Goal: Transaction & Acquisition: Purchase product/service

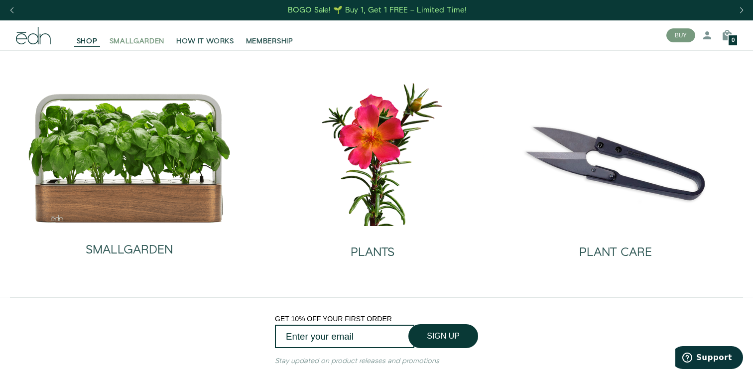
click at [149, 44] on span "SMALLGARDEN" at bounding box center [137, 41] width 55 height 10
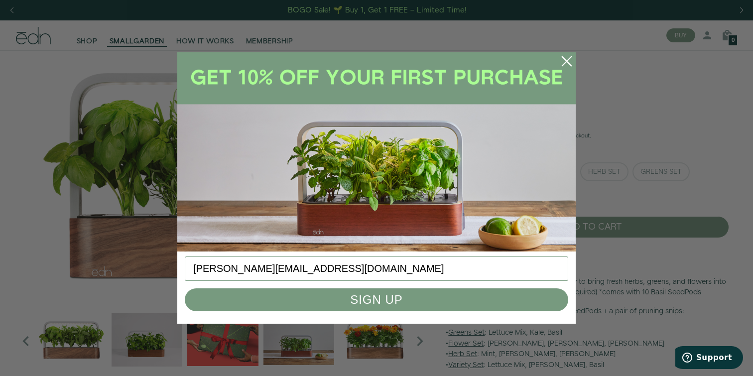
type input "mcnew@adobe.com"
click at [402, 305] on button "SIGN UP" at bounding box center [376, 299] width 383 height 23
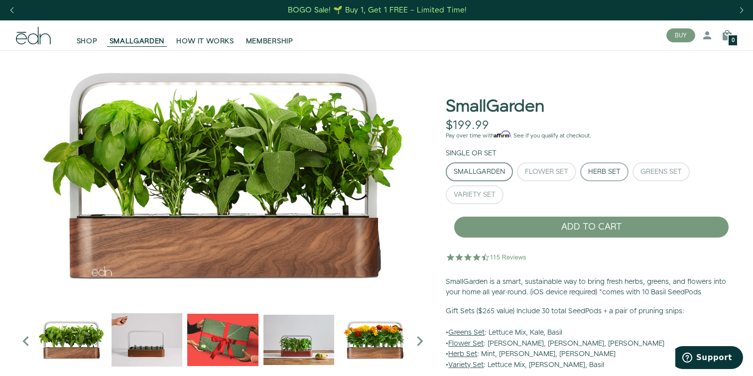
click at [613, 174] on div "Herb Set" at bounding box center [604, 171] width 32 height 7
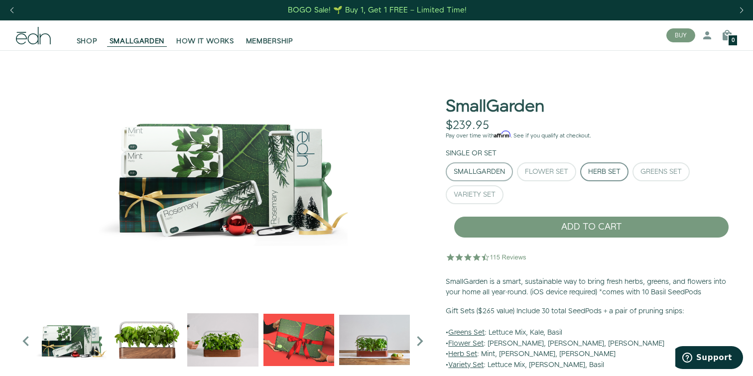
click at [497, 175] on div "SmallGarden" at bounding box center [479, 171] width 51 height 7
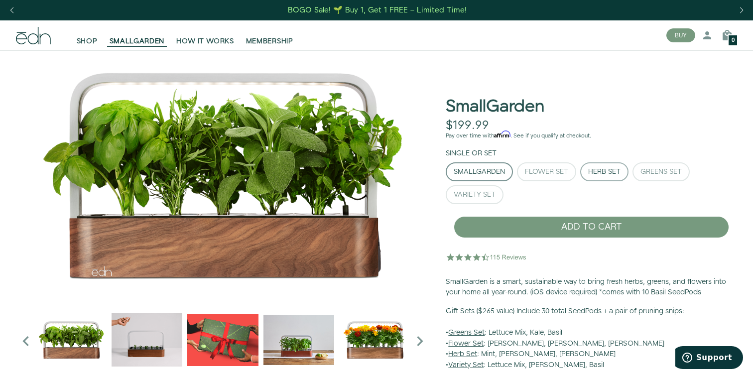
click at [616, 168] on div "Herb Set" at bounding box center [604, 171] width 32 height 7
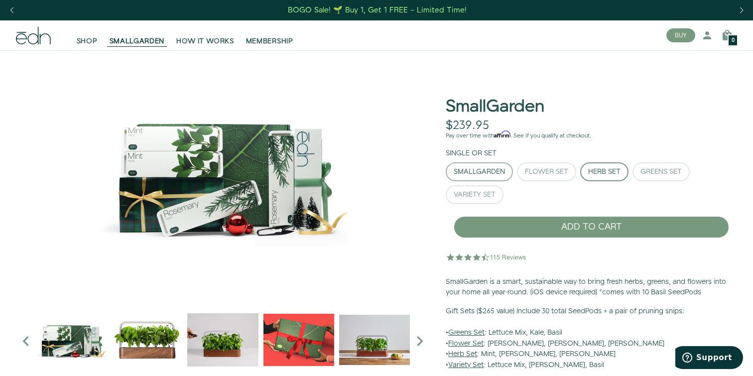
click at [500, 180] on button "SmallGarden" at bounding box center [479, 171] width 67 height 19
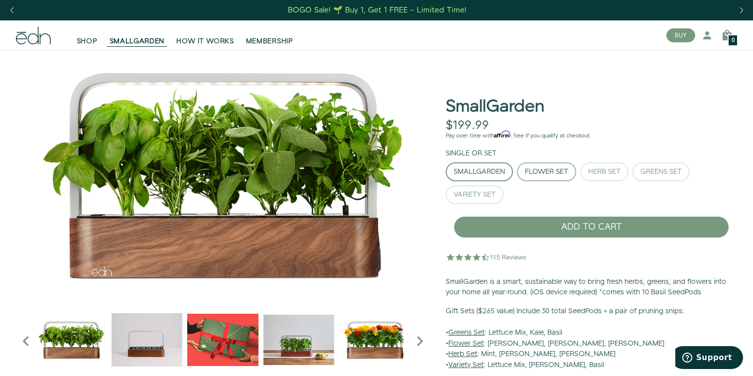
click at [551, 176] on button "Flower Set" at bounding box center [546, 171] width 59 height 19
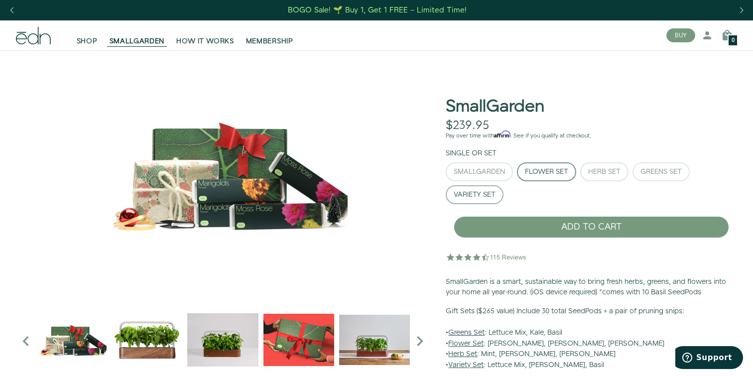
click at [488, 195] on div "Variety Set" at bounding box center [475, 194] width 42 height 7
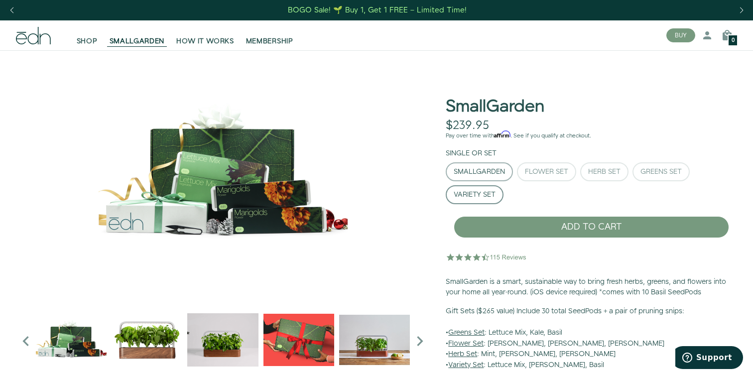
click at [484, 171] on div "SmallGarden" at bounding box center [479, 171] width 51 height 7
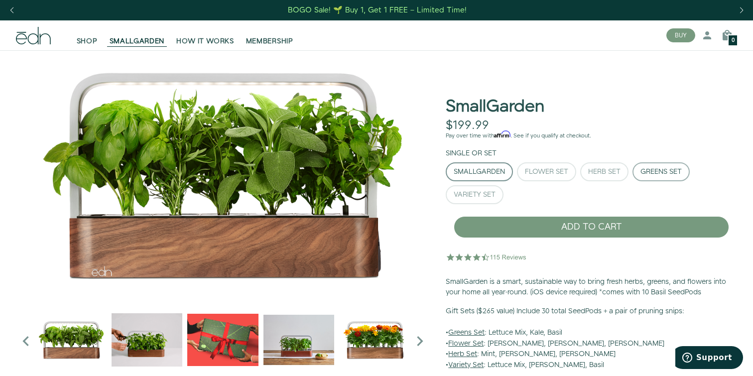
click at [665, 168] on div "Greens Set" at bounding box center [660, 171] width 41 height 7
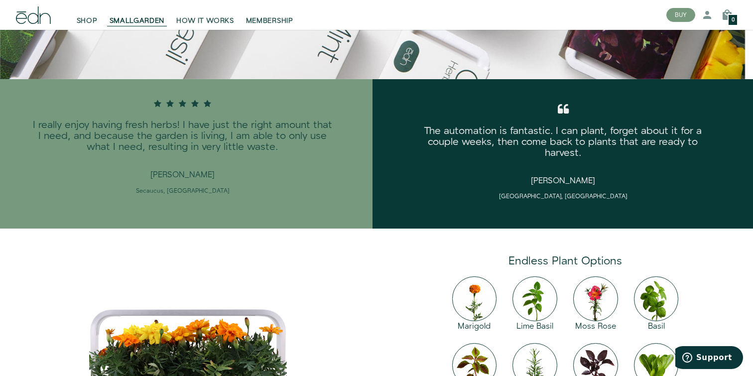
scroll to position [1342, 0]
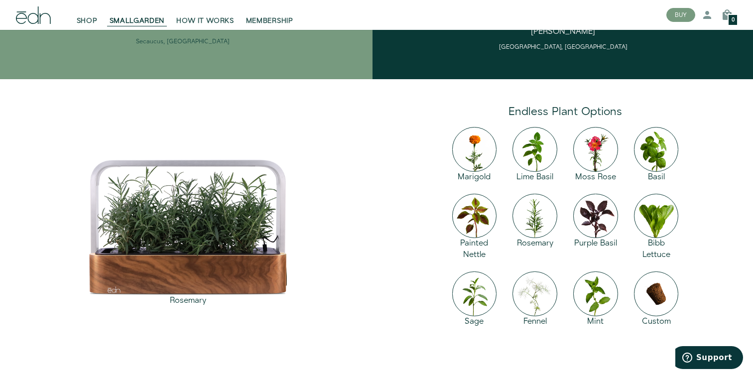
type button "Greens Set"
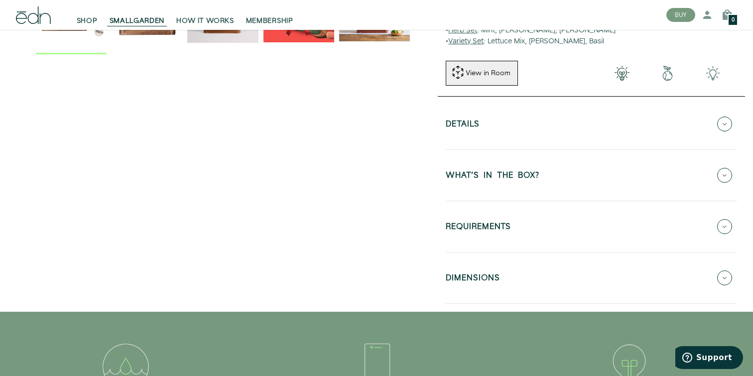
scroll to position [251, 0]
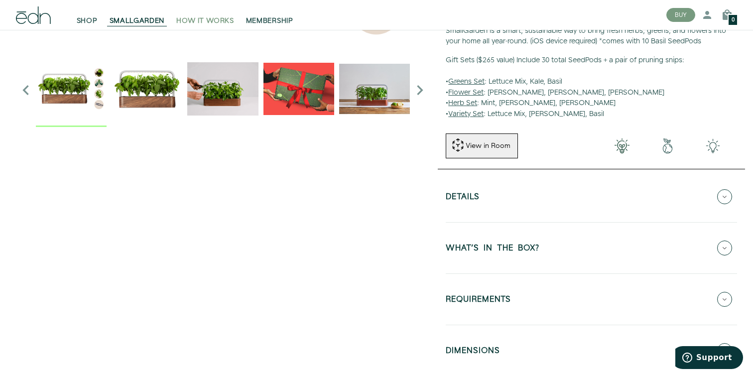
click at [212, 22] on span "HOW IT WORKS" at bounding box center [204, 21] width 57 height 10
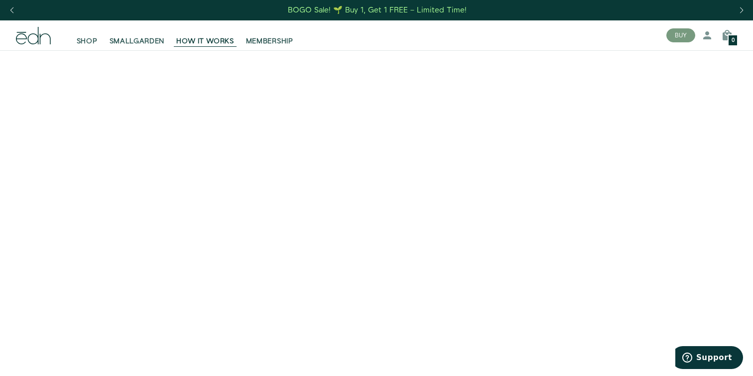
click at [380, 9] on div "BOGO Sale! 🌱 Buy 1, Get 1 FREE – Limited Time!" at bounding box center [377, 10] width 179 height 10
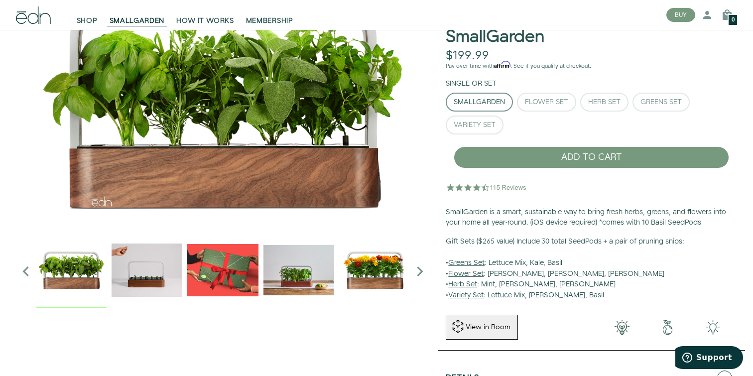
scroll to position [76, 0]
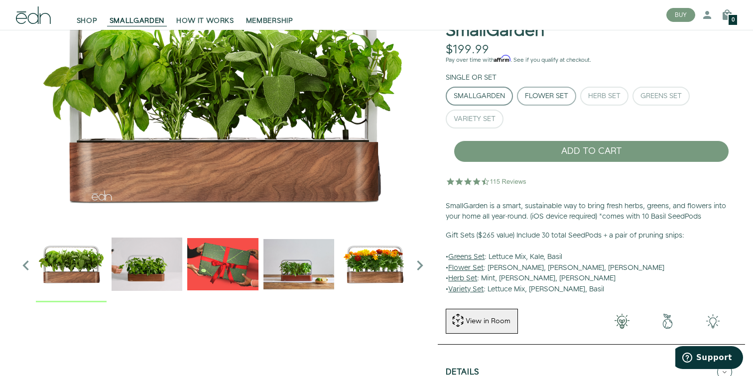
click at [535, 99] on div "Flower Set" at bounding box center [546, 96] width 43 height 7
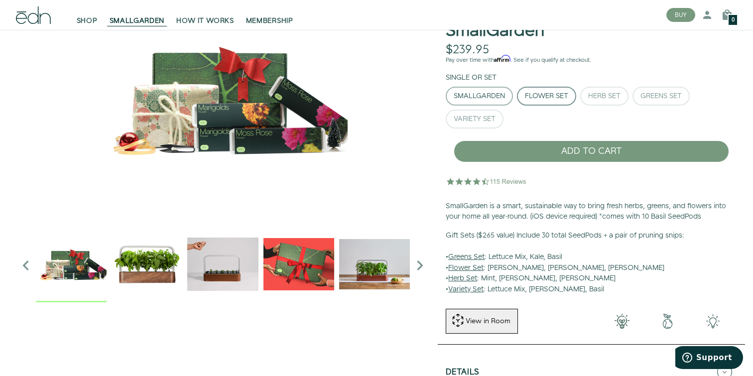
click at [475, 98] on div "SmallGarden" at bounding box center [479, 96] width 51 height 7
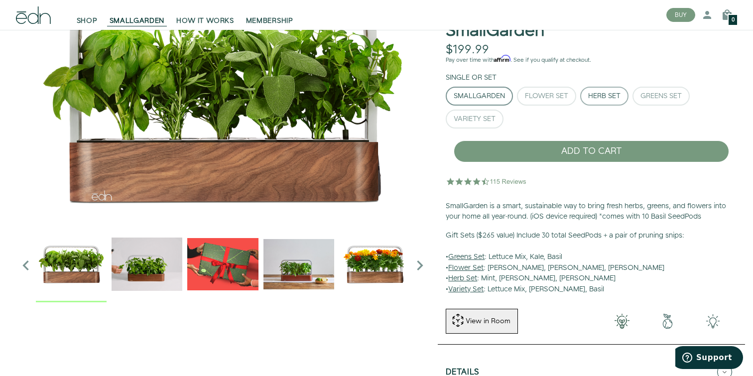
click at [596, 96] on div "Herb Set" at bounding box center [604, 96] width 32 height 7
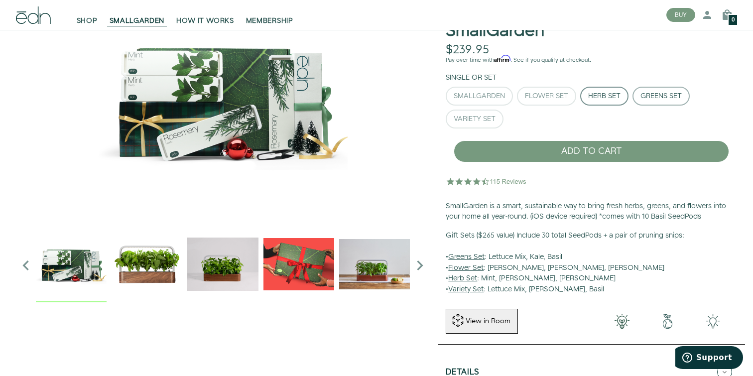
click at [657, 95] on div "Greens Set" at bounding box center [660, 96] width 41 height 7
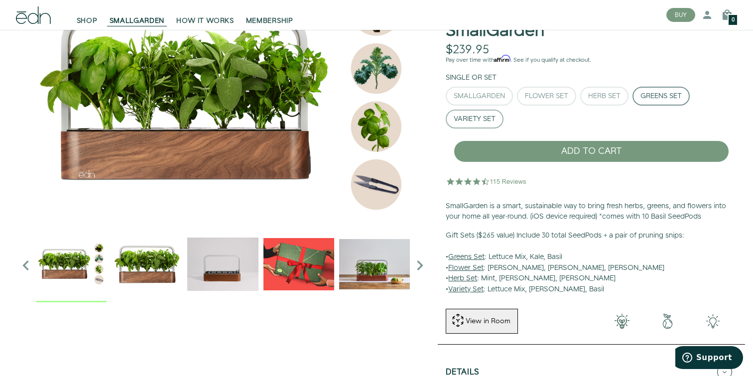
click at [488, 117] on div "Variety Set" at bounding box center [475, 119] width 42 height 7
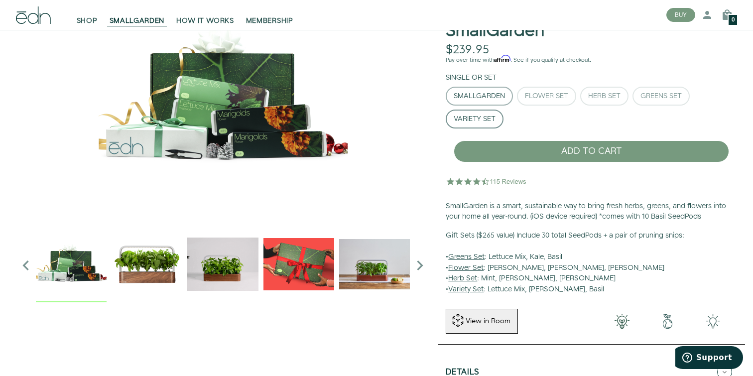
click at [482, 99] on div "SmallGarden" at bounding box center [479, 96] width 51 height 7
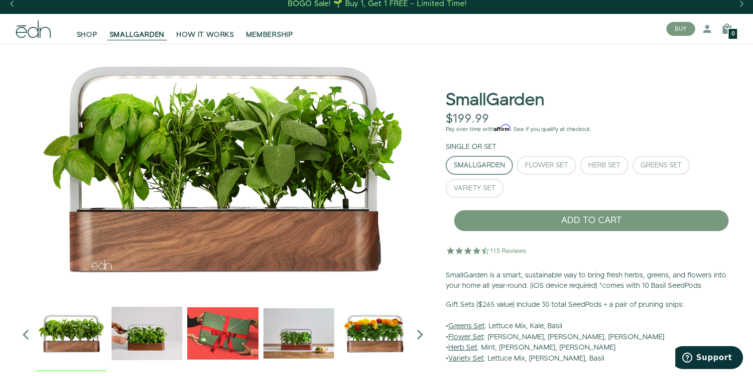
scroll to position [0, 0]
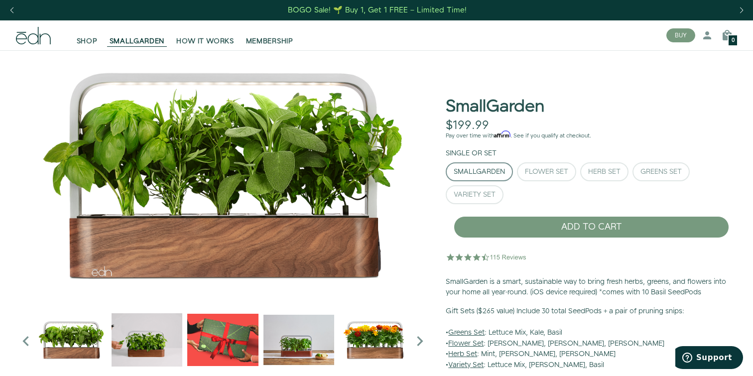
click at [341, 11] on div "BOGO Sale! 🌱 Buy 1, Get 1 FREE – Limited Time!" at bounding box center [377, 10] width 179 height 10
click at [532, 170] on div "Flower Set" at bounding box center [546, 171] width 43 height 7
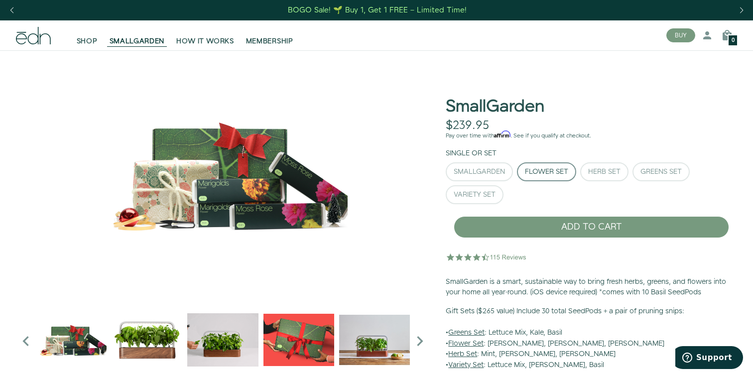
click at [199, 194] on img at bounding box center [223, 174] width 414 height 249
click at [603, 174] on div "Herb Set" at bounding box center [604, 171] width 32 height 7
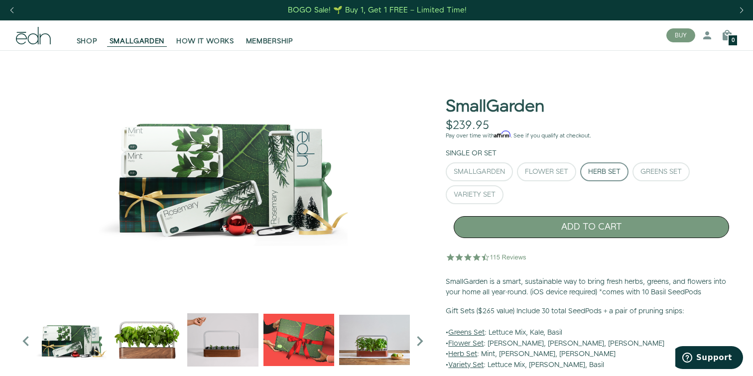
click at [573, 224] on button "ADD TO CART" at bounding box center [591, 227] width 275 height 22
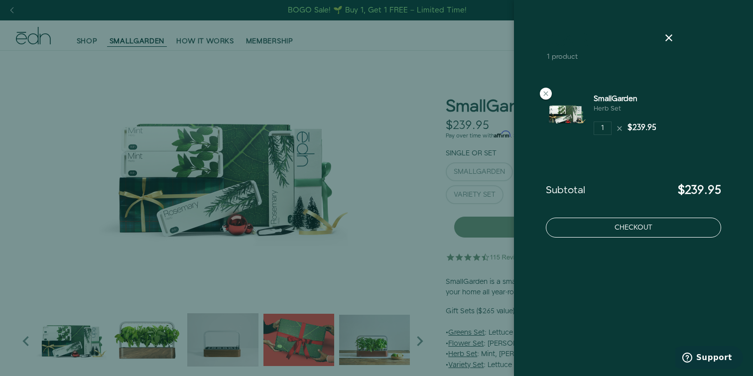
click at [594, 231] on button "Checkout" at bounding box center [633, 228] width 175 height 20
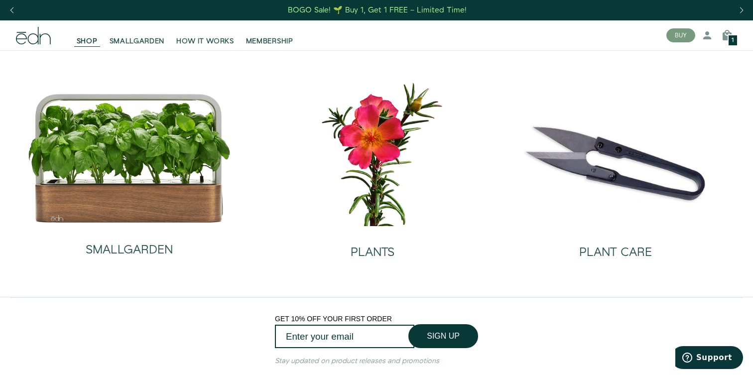
click at [351, 12] on div "BOGO Sale! 🌱 Buy 1, Get 1 FREE – Limited Time!" at bounding box center [377, 10] width 179 height 10
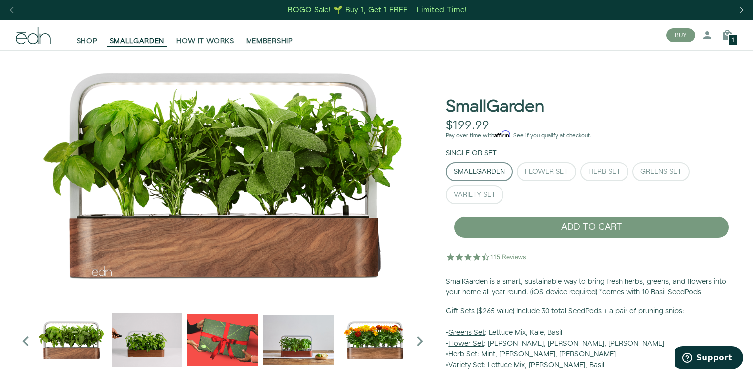
click at [566, 270] on div "SmallGarden $199.99 Unavailable Pay over time with Affirm . See if you qualify …" at bounding box center [591, 218] width 307 height 321
click at [705, 356] on span "Support" at bounding box center [714, 357] width 36 height 9
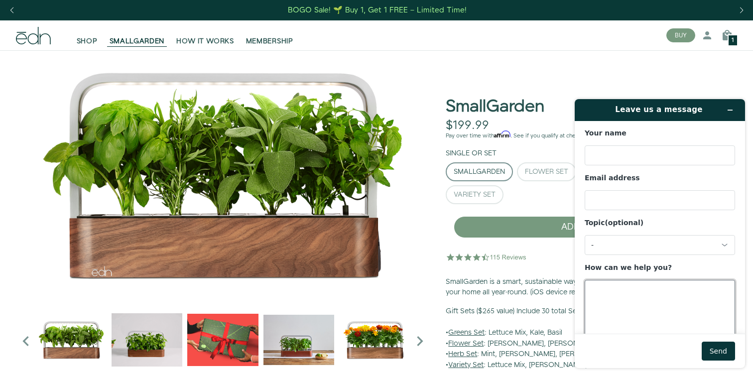
click at [627, 298] on textarea "How can we help you?" at bounding box center [660, 308] width 150 height 56
click at [731, 111] on icon "Minimize widget" at bounding box center [729, 110] width 7 height 7
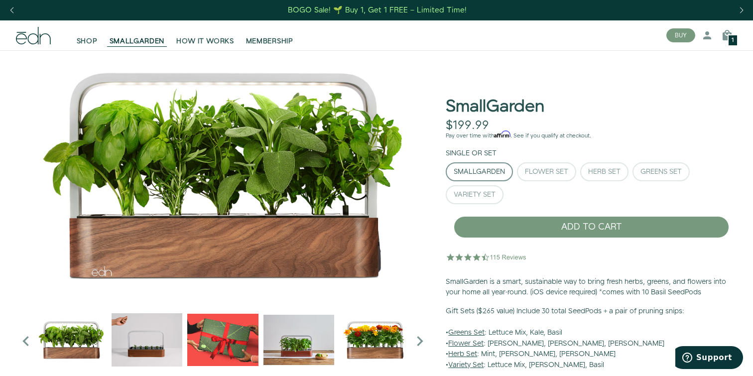
click at [727, 41] on div "1" at bounding box center [732, 40] width 10 height 12
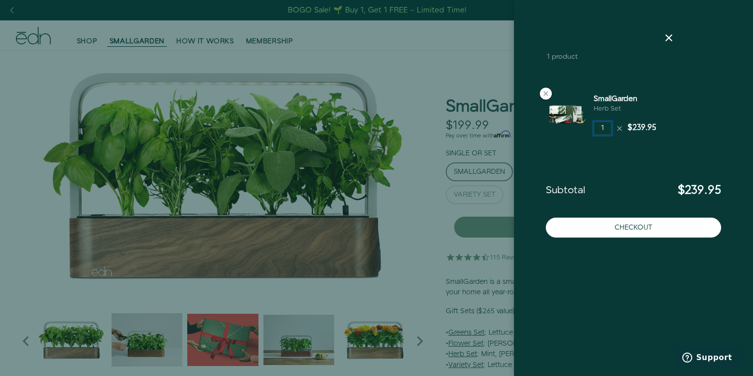
click at [605, 128] on input "1" at bounding box center [602, 128] width 18 height 14
type input "2"
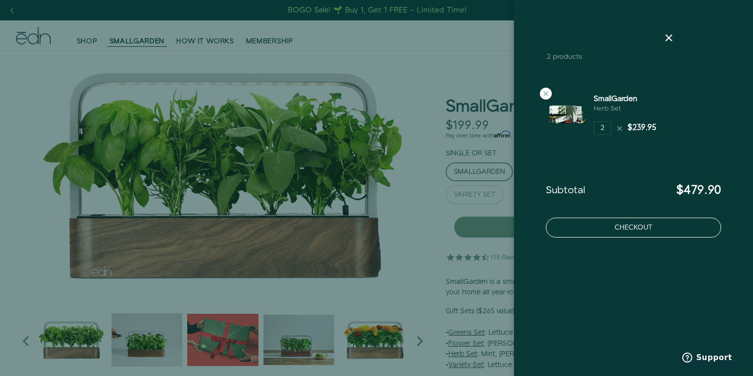
click at [624, 232] on button "Checkout" at bounding box center [633, 228] width 175 height 20
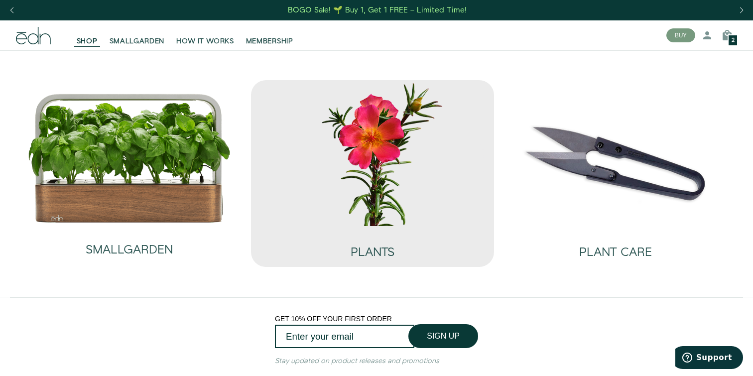
click at [432, 216] on img at bounding box center [372, 153] width 227 height 146
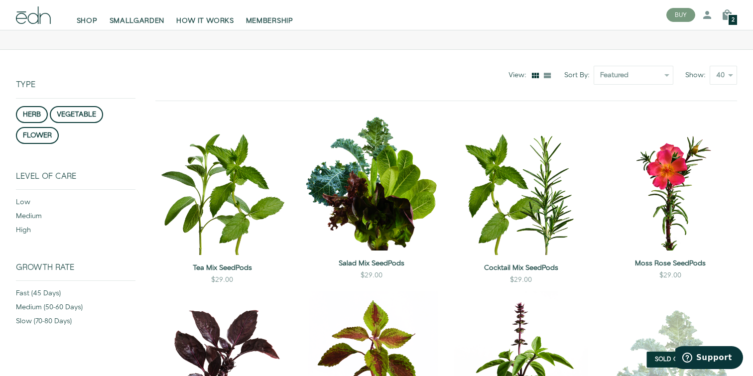
scroll to position [85, 0]
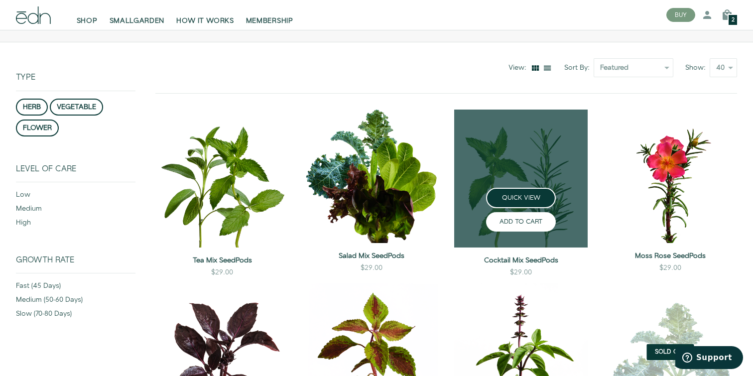
click at [519, 223] on button "ADD TO CART" at bounding box center [521, 221] width 70 height 19
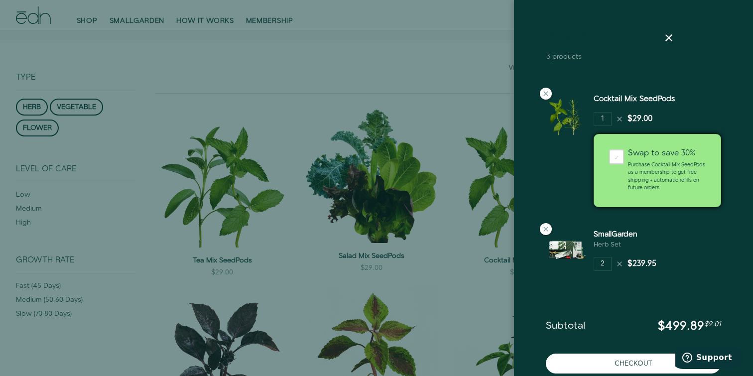
click at [426, 271] on div at bounding box center [376, 188] width 753 height 376
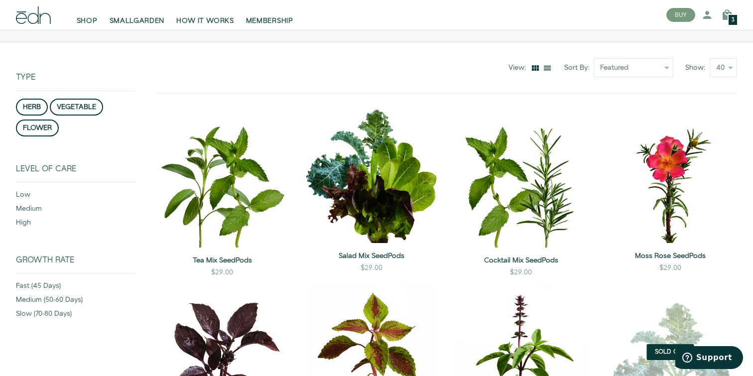
click at [736, 17] on div "3" at bounding box center [732, 20] width 10 height 12
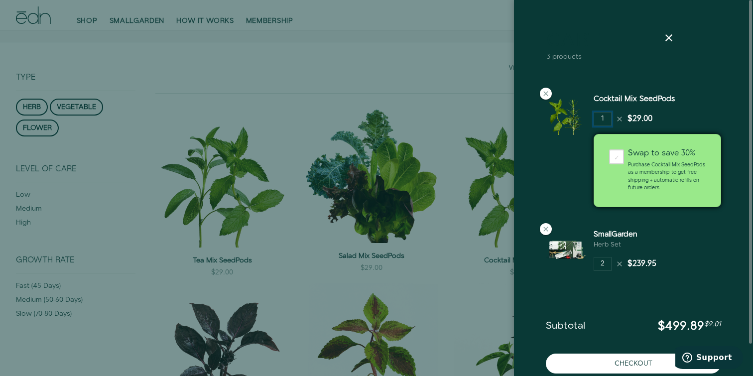
scroll to position [0, 0]
drag, startPoint x: 606, startPoint y: 123, endPoint x: 593, endPoint y: 123, distance: 12.9
click at [593, 123] on div "Cocktail Mix SeedPods 1 $29.00" at bounding box center [633, 153] width 191 height 135
type input "12"
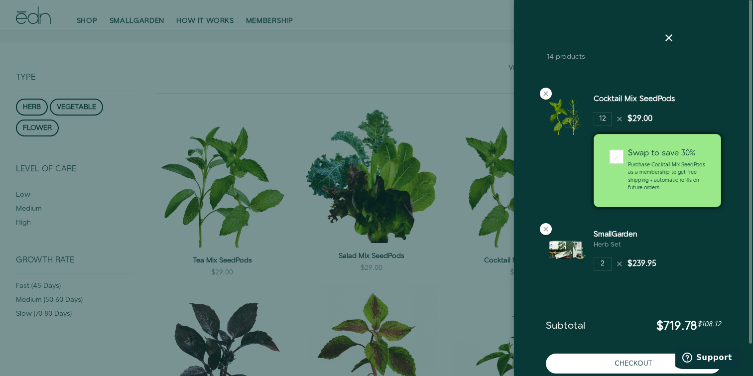
click at [720, 242] on div "SmallGarden Herb Set 2 $239.95" at bounding box center [660, 253] width 135 height 49
drag, startPoint x: 607, startPoint y: 118, endPoint x: 582, endPoint y: 118, distance: 25.4
click at [582, 118] on div "Cocktail Mix SeedPods 12 $29.00" at bounding box center [633, 153] width 191 height 135
type input "2"
click at [684, 237] on div "SmallGarden Herb Set 2 $239.95" at bounding box center [660, 253] width 135 height 49
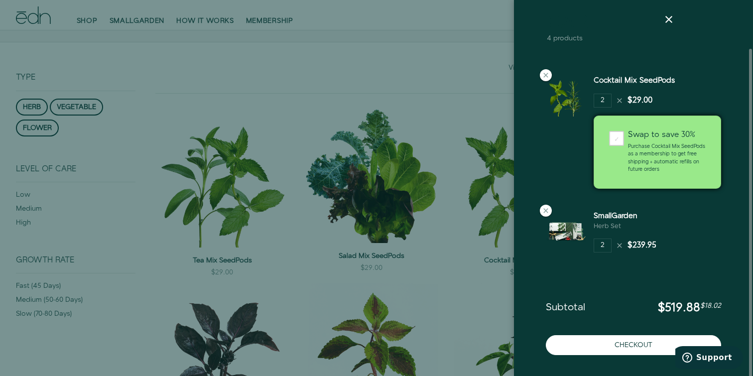
scroll to position [35, 0]
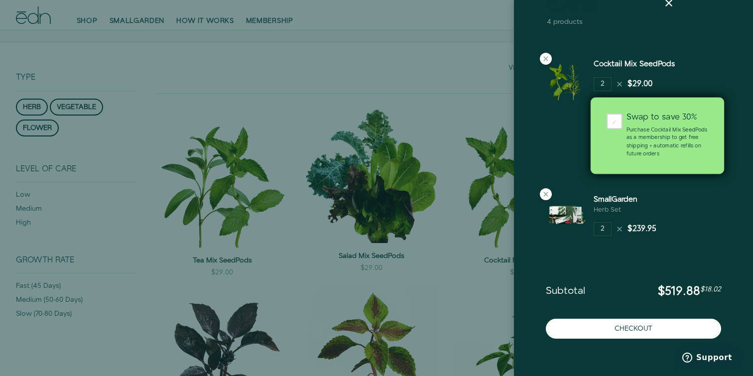
click at [610, 124] on div "✓" at bounding box center [614, 122] width 16 height 16
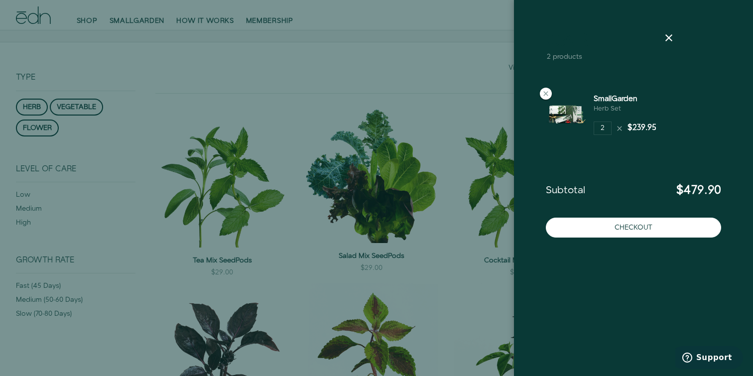
click at [539, 84] on div "Cart 2 products" at bounding box center [633, 59] width 191 height 54
click at [545, 95] on icon at bounding box center [546, 94] width 8 height 8
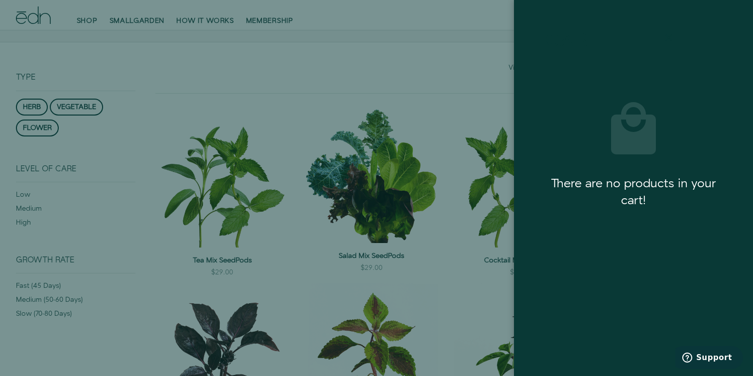
click at [668, 35] on icon at bounding box center [669, 38] width 12 height 12
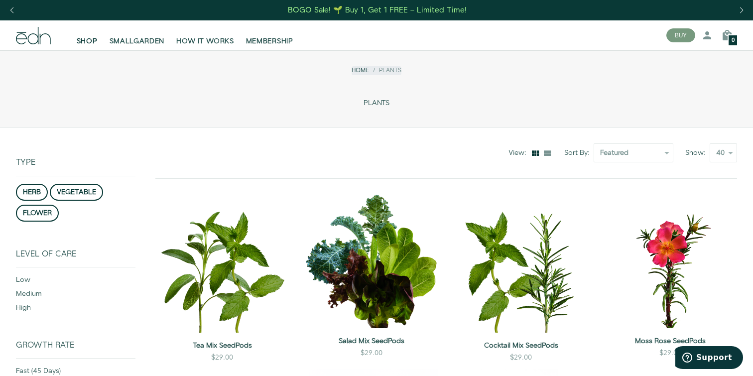
click at [87, 34] on link "SHOP" at bounding box center [87, 35] width 33 height 22
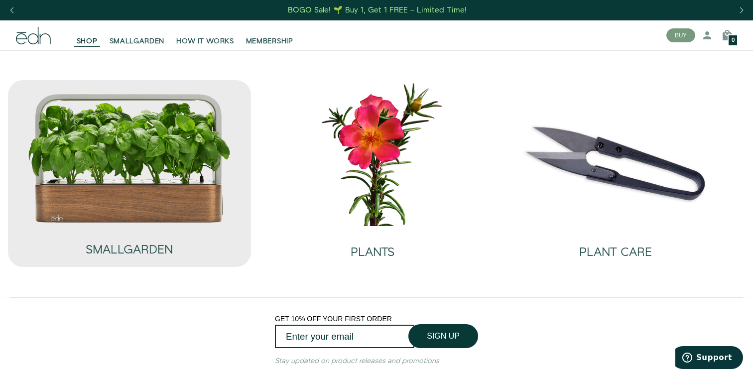
click at [157, 206] on img at bounding box center [129, 158] width 204 height 131
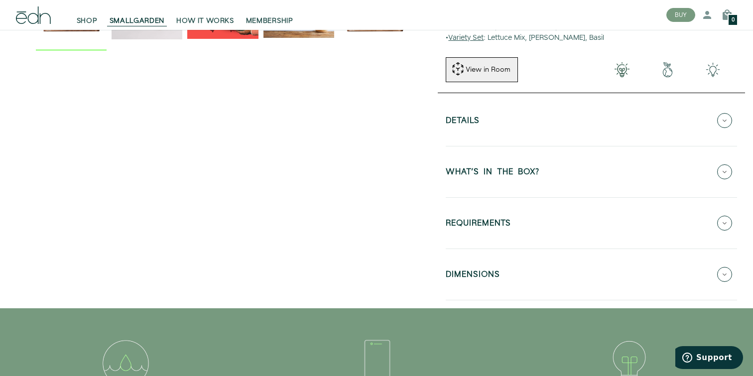
scroll to position [321, 0]
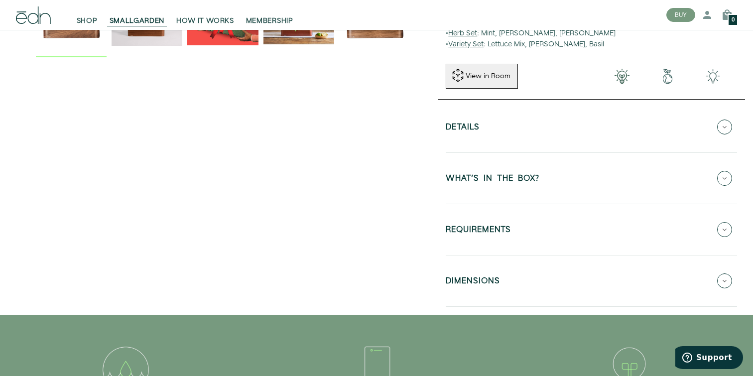
click at [532, 189] on button "WHAT'S IN THE BOX?" at bounding box center [591, 178] width 291 height 35
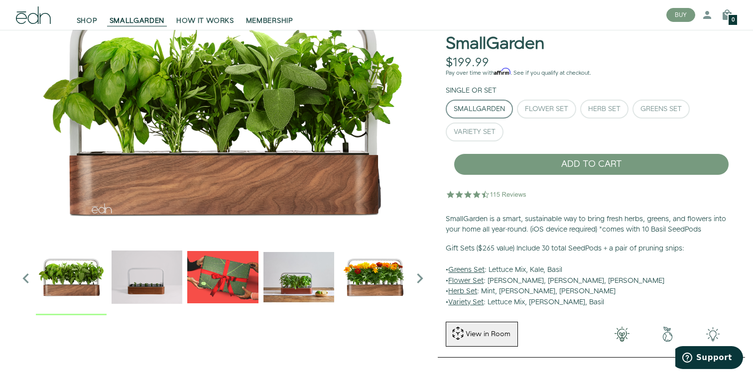
scroll to position [60, 0]
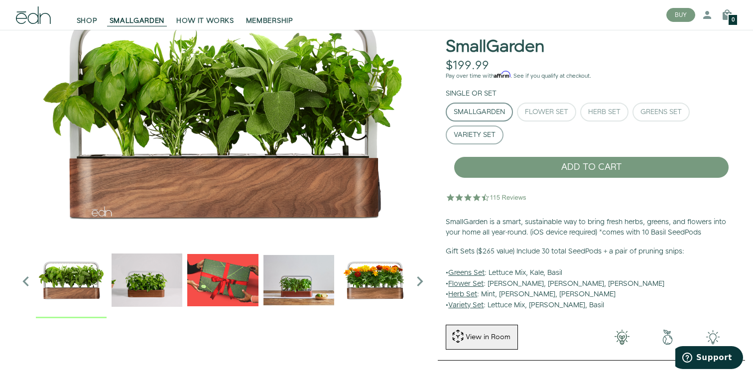
click at [499, 134] on button "Variety Set" at bounding box center [475, 134] width 58 height 19
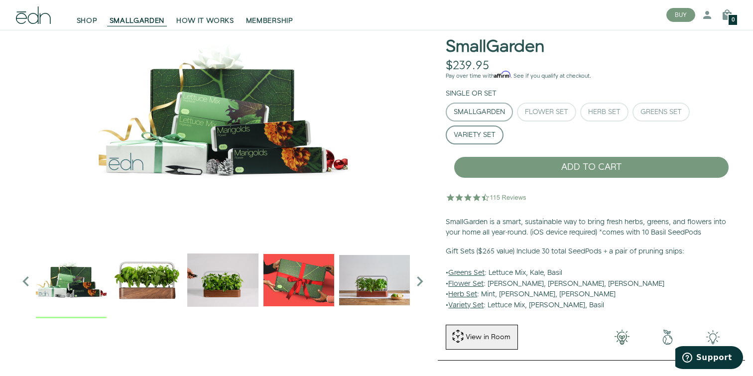
click at [492, 115] on div "SmallGarden" at bounding box center [479, 112] width 51 height 7
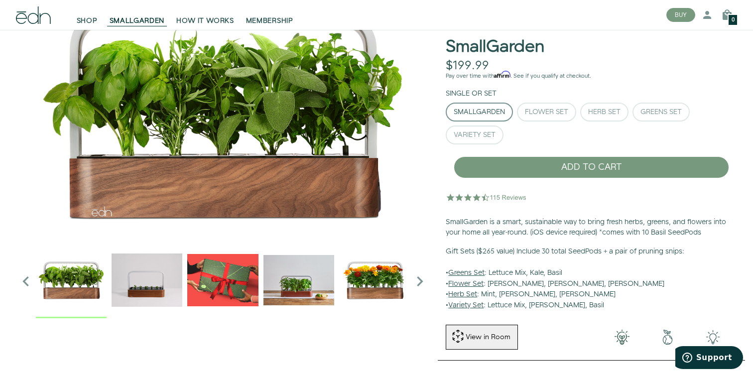
click at [492, 146] on div "SmallGarden Flower Set Herb Set Greens Set" at bounding box center [591, 126] width 291 height 46
click at [491, 139] on button "Variety Set" at bounding box center [475, 134] width 58 height 19
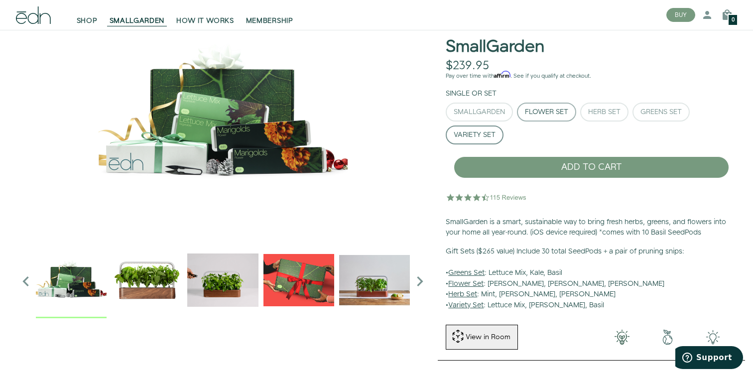
click at [554, 115] on div "Flower Set" at bounding box center [546, 112] width 43 height 7
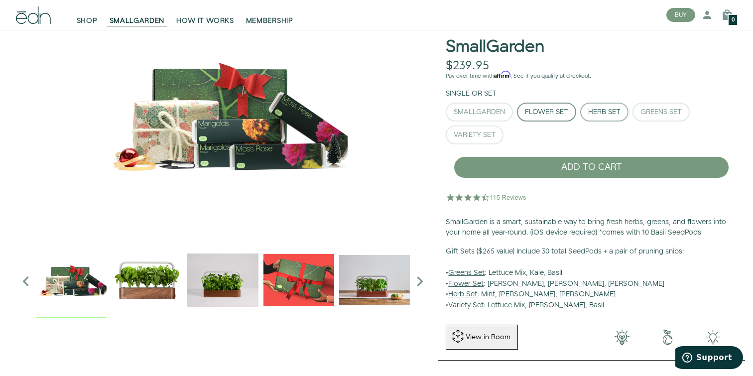
click at [615, 115] on div "Herb Set" at bounding box center [604, 112] width 32 height 7
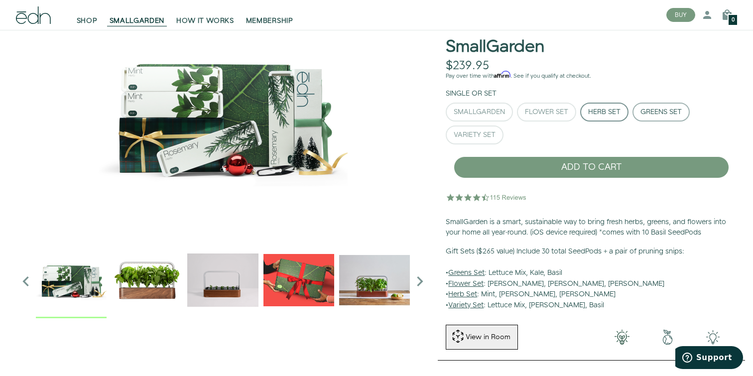
click at [653, 113] on div "Greens Set" at bounding box center [660, 112] width 41 height 7
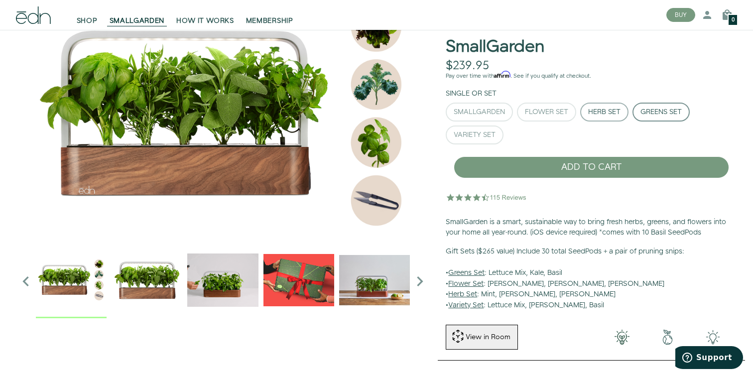
click at [615, 112] on div "Herb Set" at bounding box center [604, 112] width 32 height 7
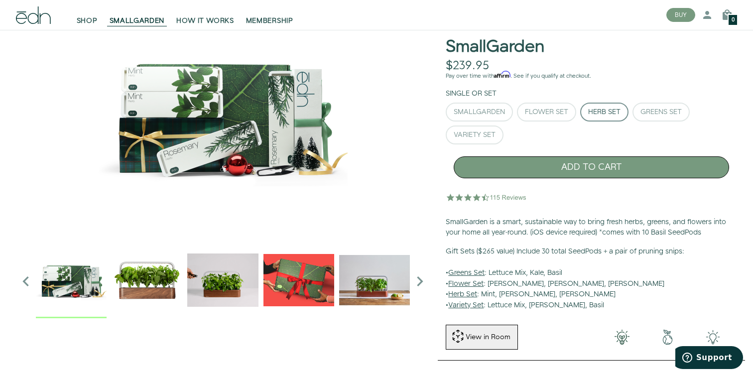
click at [591, 163] on button "ADD TO CART" at bounding box center [591, 167] width 275 height 22
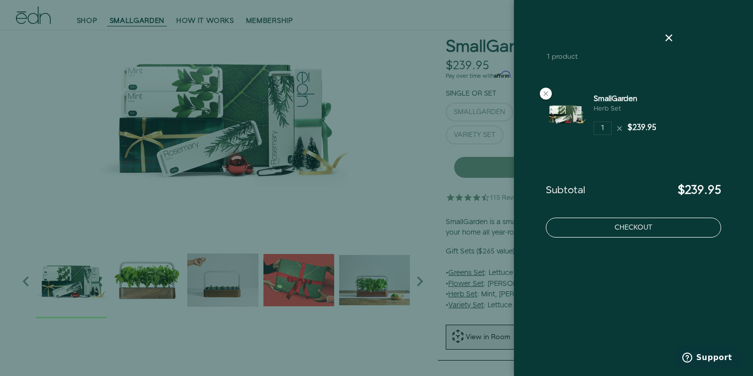
click at [626, 225] on button "Checkout" at bounding box center [633, 228] width 175 height 20
